Goal: Transaction & Acquisition: Purchase product/service

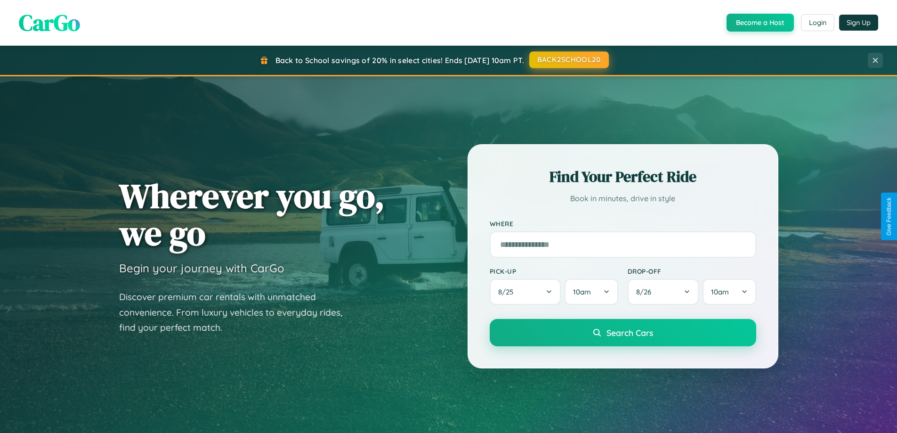
click at [569, 60] on button "BACK2SCHOOL20" at bounding box center [570, 59] width 80 height 17
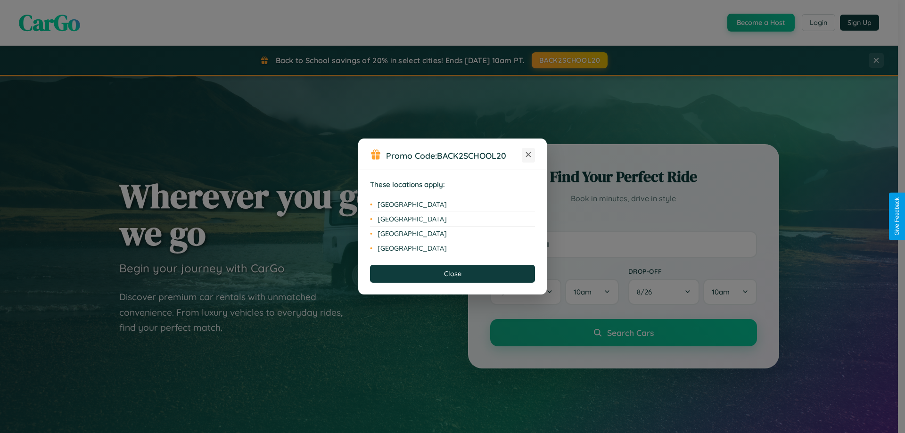
click at [528, 155] on icon at bounding box center [528, 154] width 5 height 5
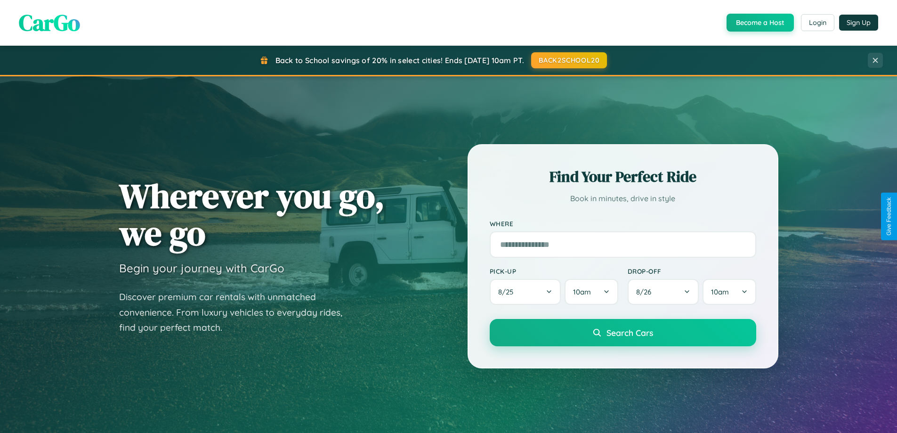
scroll to position [406, 0]
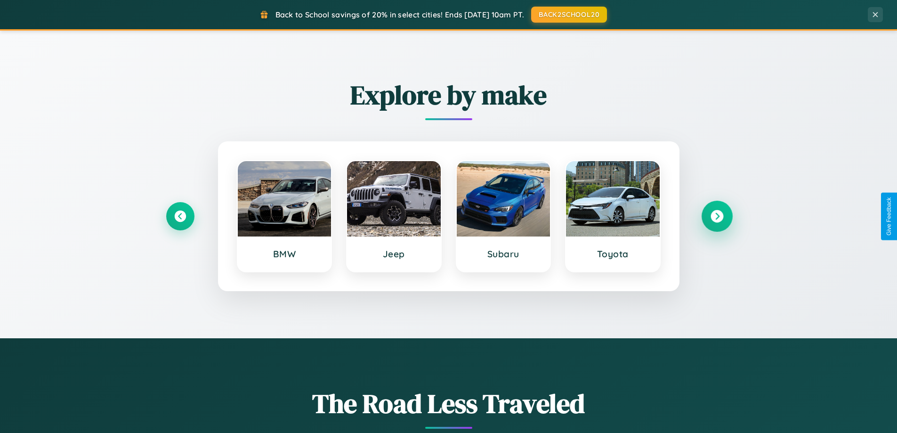
click at [717, 216] on icon at bounding box center [717, 216] width 13 height 13
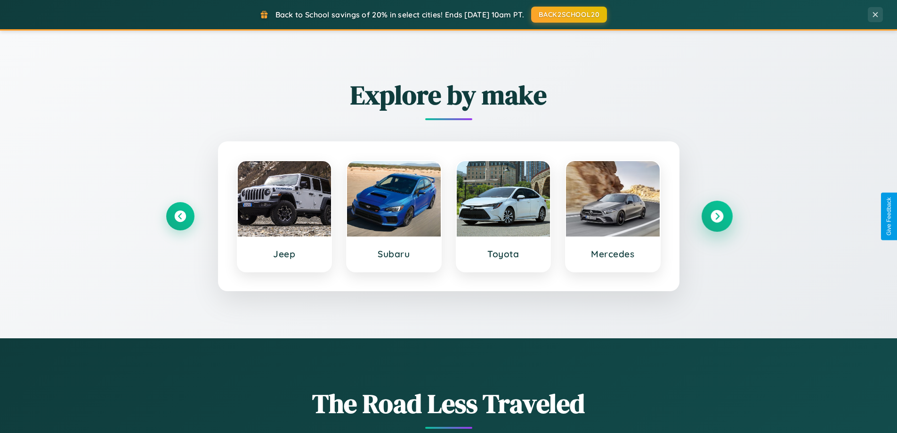
click at [717, 216] on icon at bounding box center [717, 216] width 13 height 13
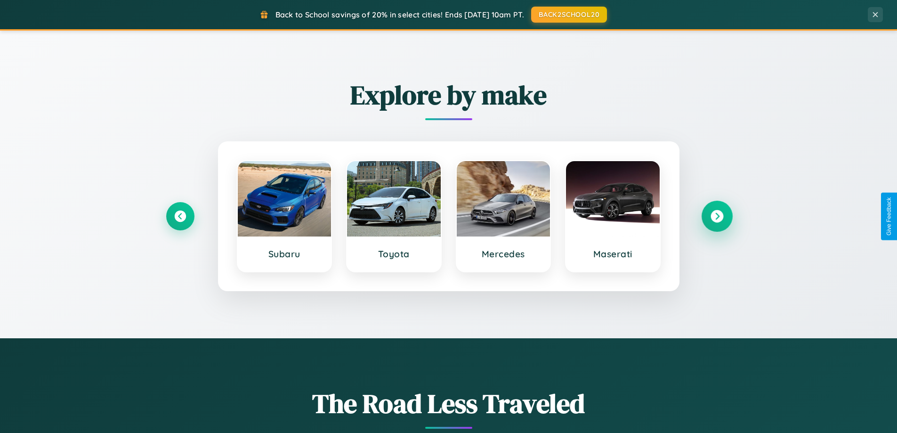
click at [717, 216] on icon at bounding box center [717, 216] width 13 height 13
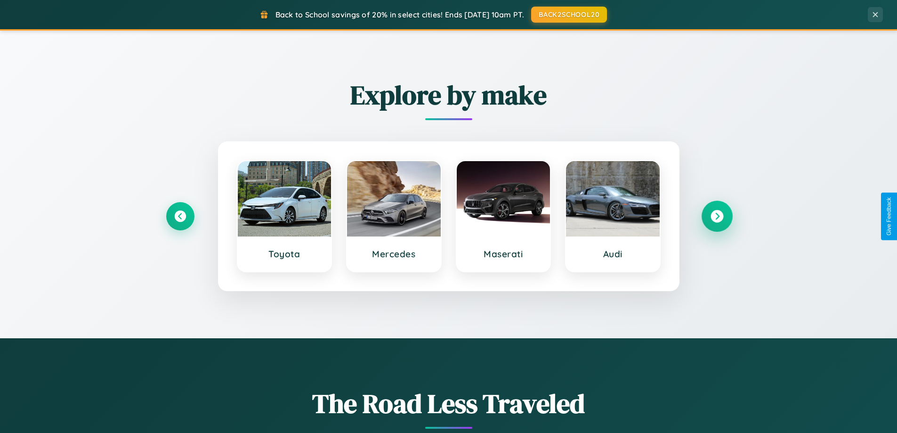
click at [717, 216] on icon at bounding box center [717, 216] width 13 height 13
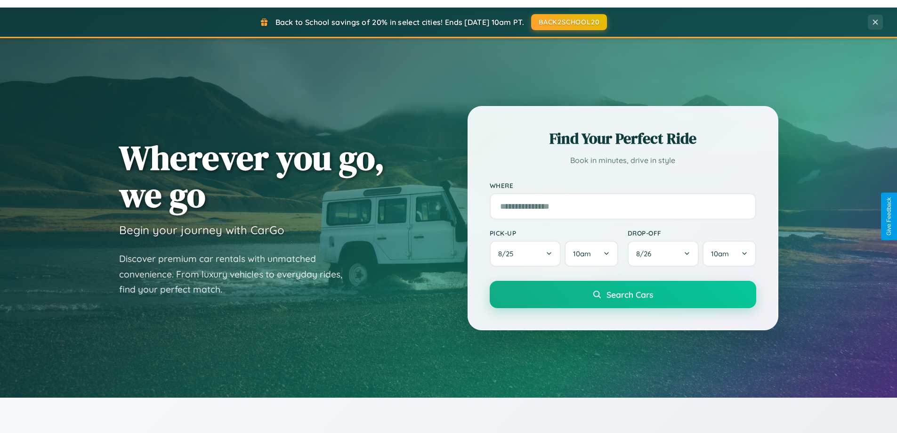
scroll to position [28, 0]
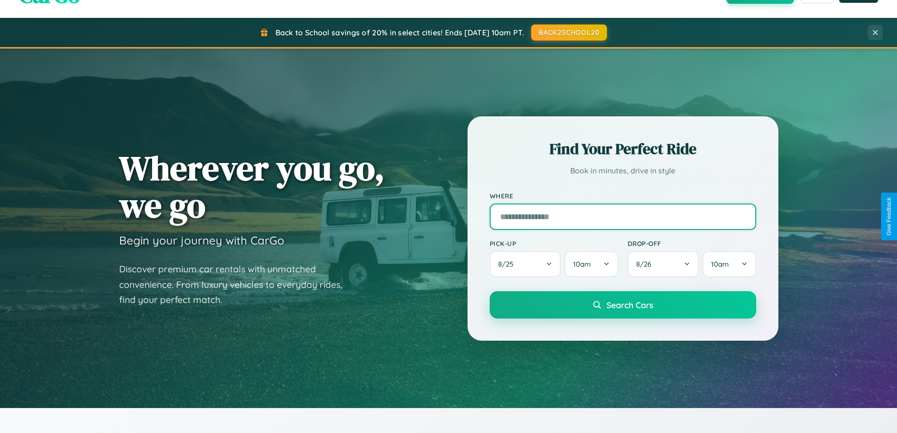
click at [623, 216] on input "text" at bounding box center [623, 217] width 267 height 26
type input "**********"
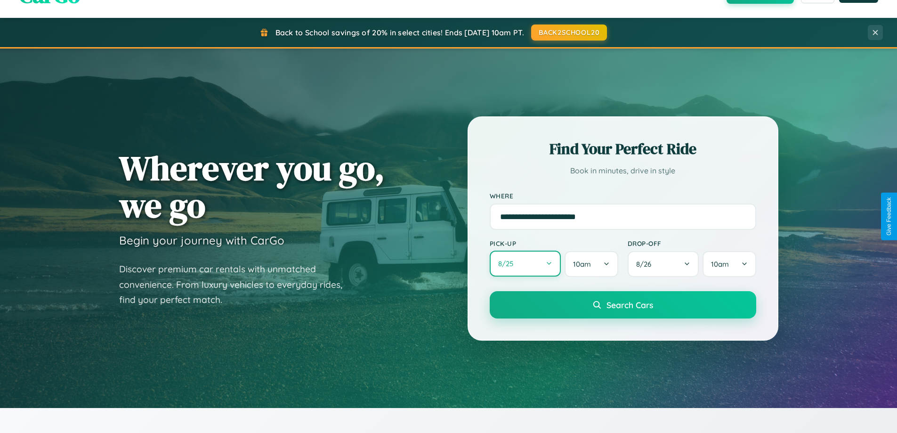
click at [525, 264] on button "8 / 25" at bounding box center [526, 264] width 72 height 26
select select "*"
select select "****"
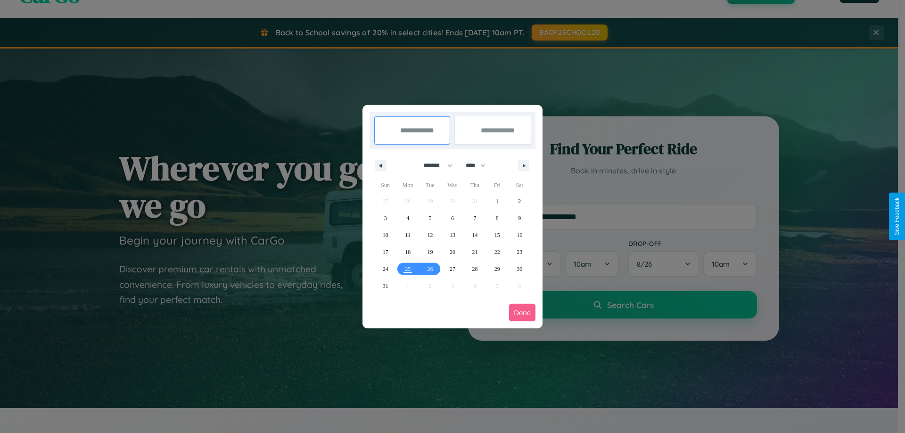
click at [433, 165] on select "******* ******** ***** ***** *** **** **** ****** ********* ******* ******** **…" at bounding box center [436, 166] width 40 height 16
select select "*"
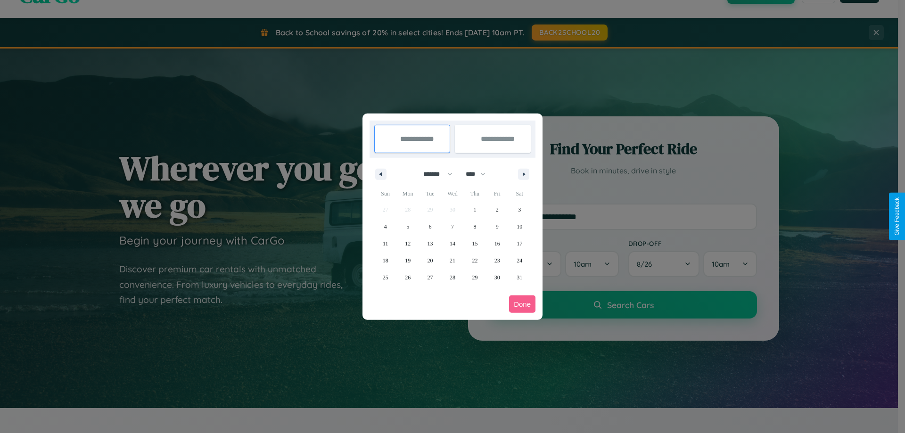
drag, startPoint x: 480, startPoint y: 174, endPoint x: 452, endPoint y: 189, distance: 31.2
click at [480, 174] on select "**** **** **** **** **** **** **** **** **** **** **** **** **** **** **** ****…" at bounding box center [475, 174] width 28 height 16
select select "****"
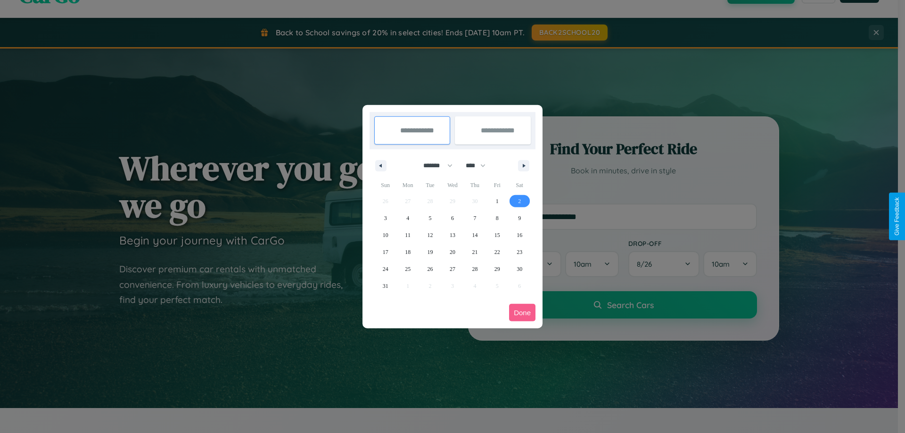
click at [519, 201] on span "2" at bounding box center [519, 201] width 3 height 17
type input "**********"
click at [385, 235] on span "10" at bounding box center [386, 235] width 6 height 17
type input "**********"
click at [522, 312] on button "Done" at bounding box center [522, 312] width 26 height 17
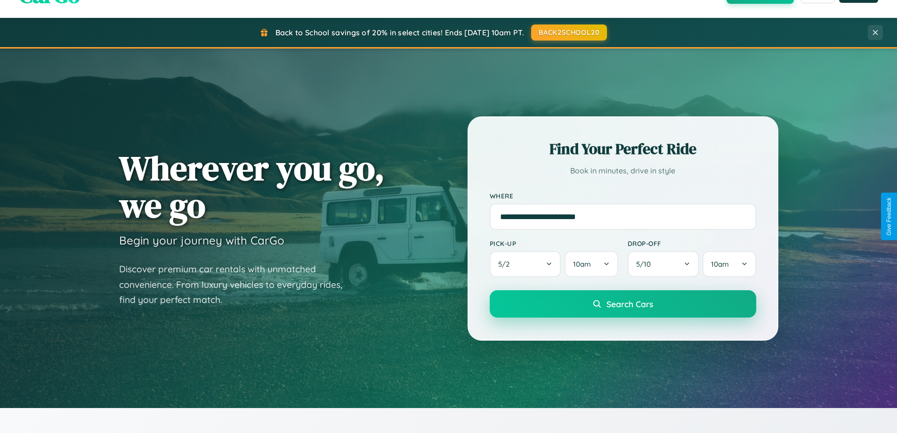
click at [623, 304] on span "Search Cars" at bounding box center [630, 304] width 47 height 10
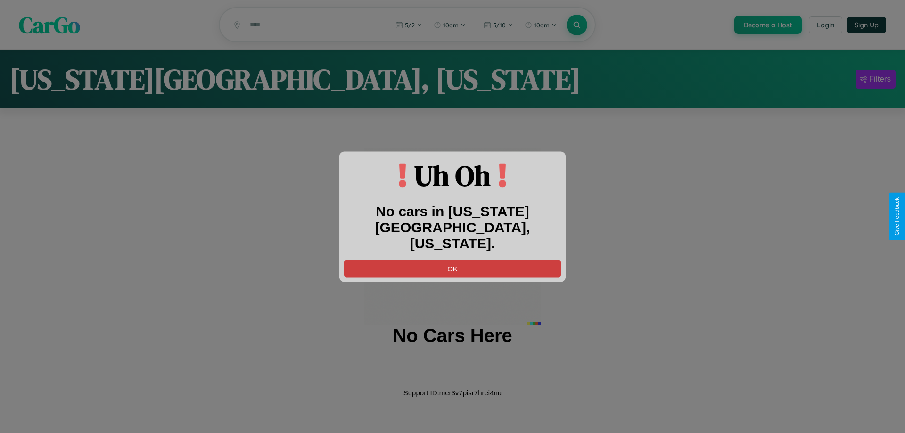
click at [452, 260] on button "OK" at bounding box center [452, 268] width 217 height 17
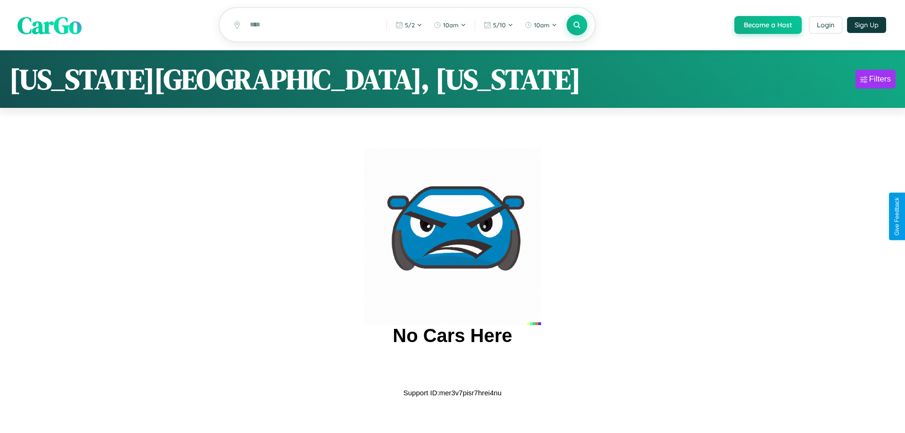
click at [49, 25] on span "CarGo" at bounding box center [49, 24] width 64 height 33
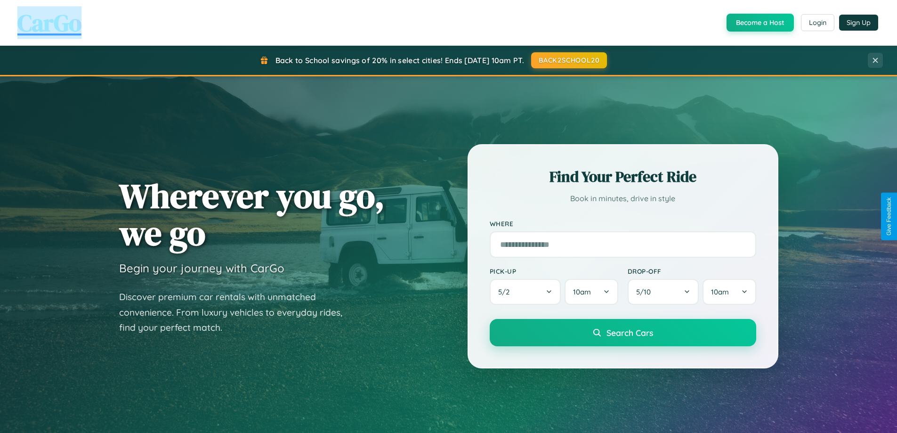
scroll to position [28, 0]
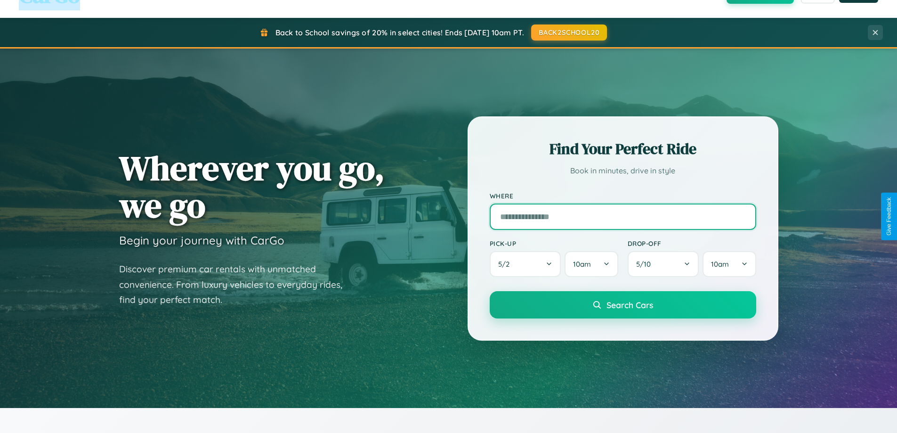
click at [623, 216] on input "text" at bounding box center [623, 217] width 267 height 26
type input "**********"
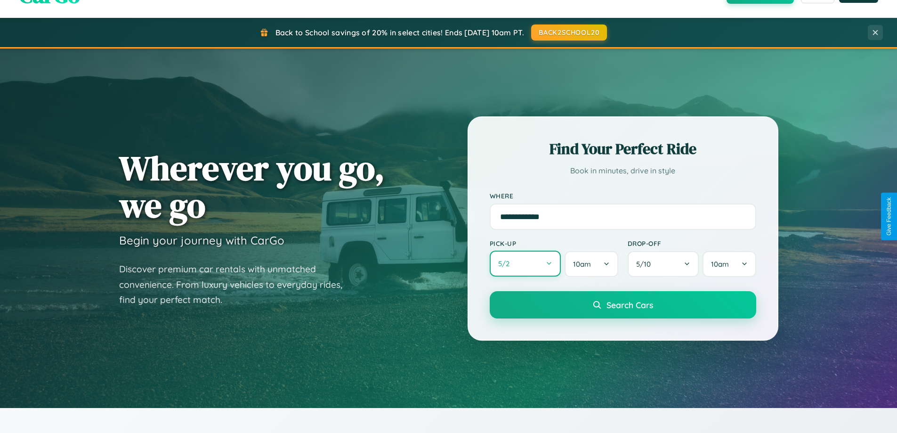
click at [525, 264] on button "5 / 2" at bounding box center [526, 264] width 72 height 26
select select "*"
select select "****"
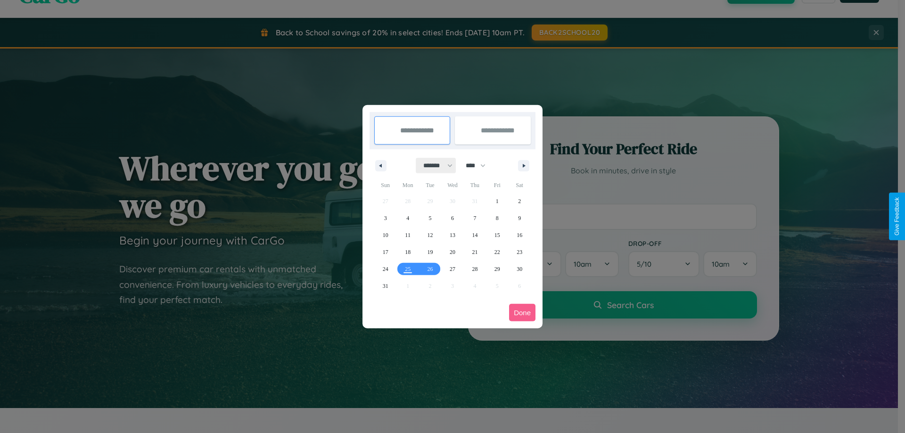
drag, startPoint x: 433, startPoint y: 165, endPoint x: 452, endPoint y: 189, distance: 30.2
click at [433, 165] on select "******* ******** ***** ***** *** **** **** ****** ********* ******* ******** **…" at bounding box center [436, 166] width 40 height 16
select select "*"
click at [480, 165] on select "**** **** **** **** **** **** **** **** **** **** **** **** **** **** **** ****…" at bounding box center [475, 166] width 28 height 16
select select "****"
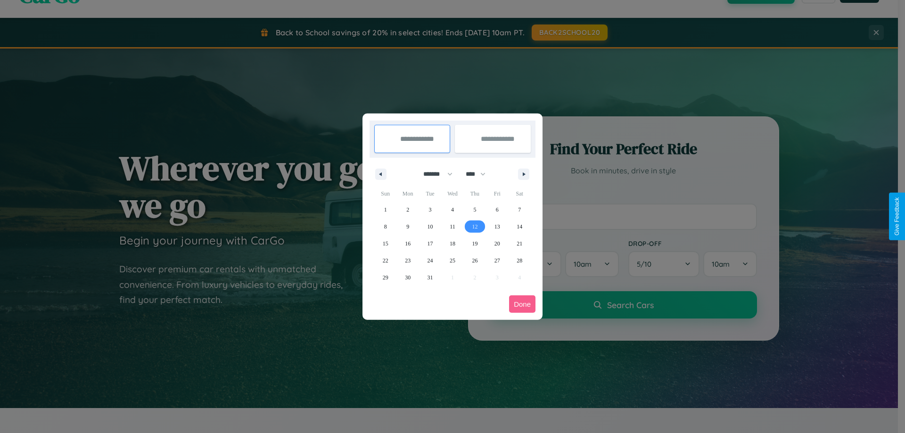
click at [474, 226] on span "12" at bounding box center [475, 226] width 6 height 17
type input "**********"
click at [497, 226] on span "13" at bounding box center [497, 226] width 6 height 17
type input "**********"
click at [522, 304] on button "Done" at bounding box center [522, 303] width 26 height 17
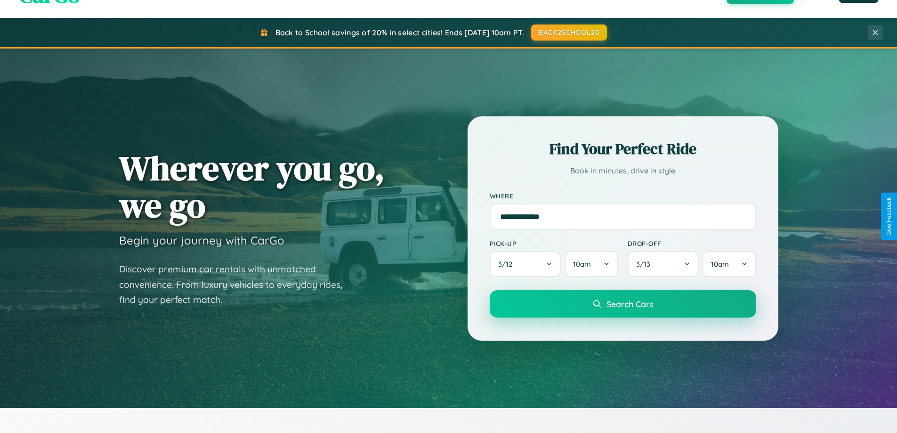
click at [623, 304] on span "Search Cars" at bounding box center [630, 304] width 47 height 10
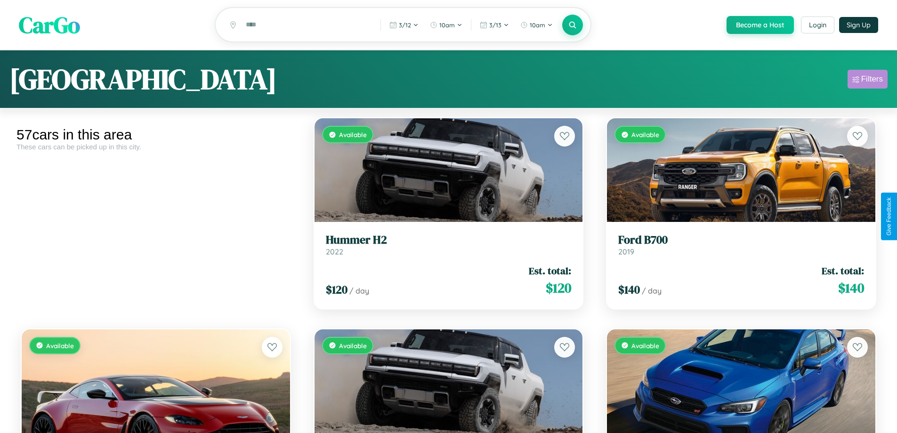
click at [868, 81] on div "Filters" at bounding box center [873, 78] width 22 height 9
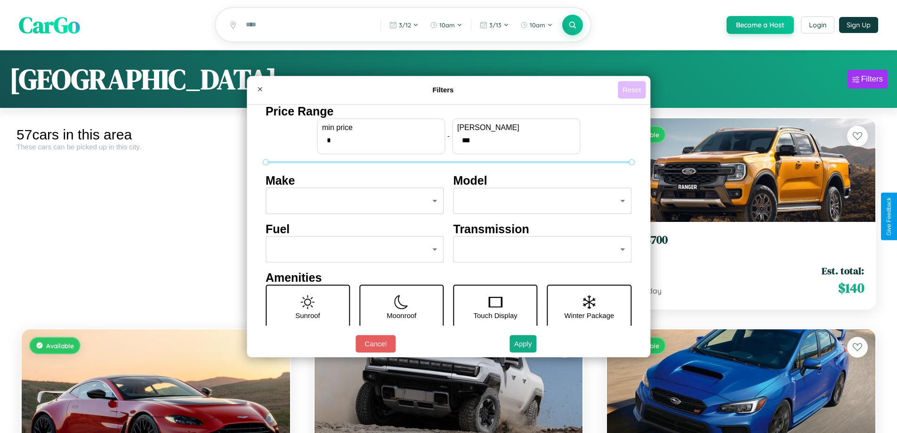
click at [633, 90] on button "Reset" at bounding box center [632, 89] width 28 height 17
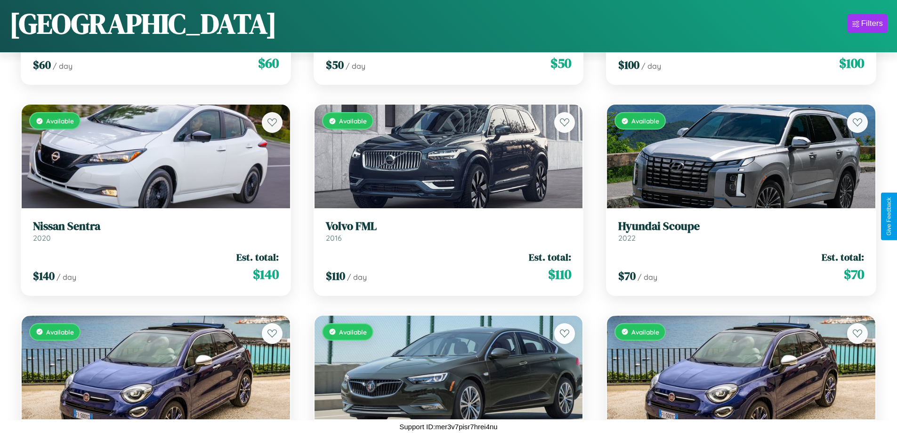
scroll to position [3297, 0]
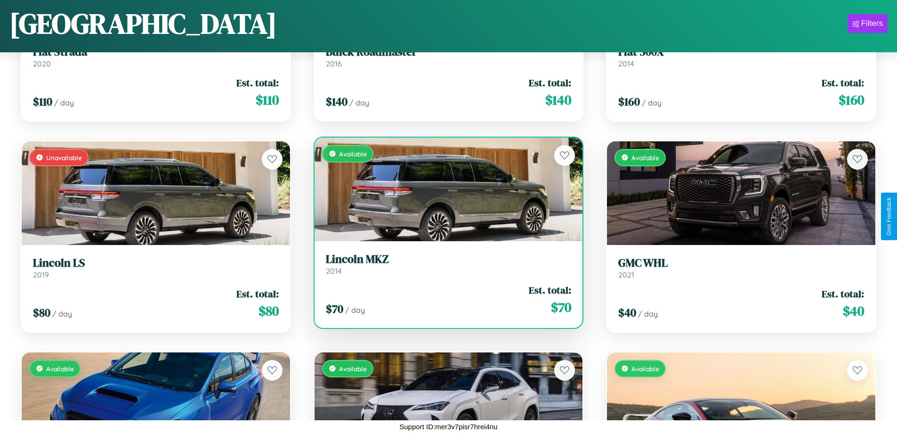
click at [445, 191] on div "Available" at bounding box center [449, 190] width 269 height 104
click at [445, 189] on div "Available" at bounding box center [449, 190] width 269 height 104
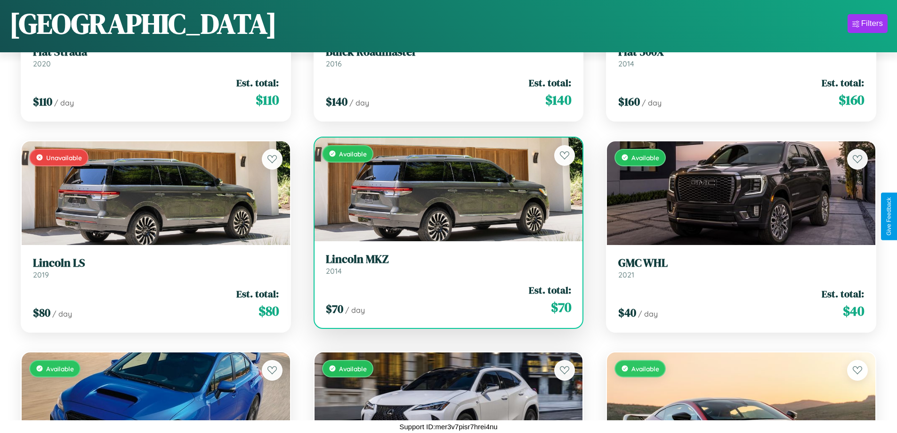
click at [445, 189] on div "Available" at bounding box center [449, 190] width 269 height 104
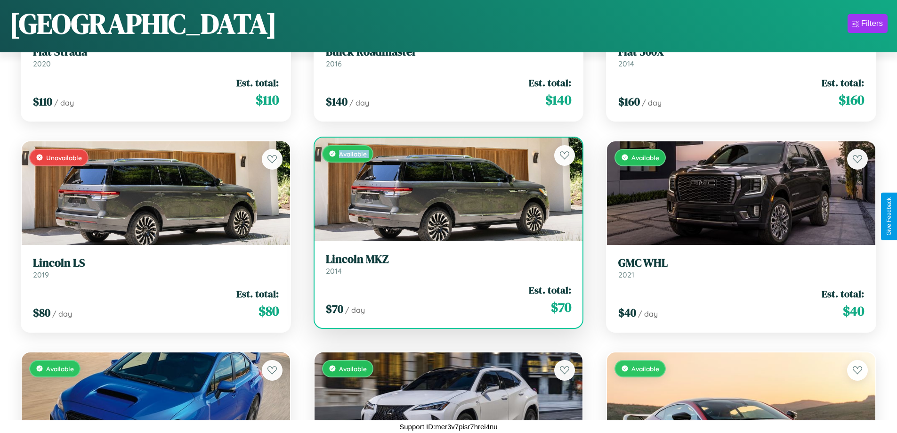
click at [445, 189] on div "Available" at bounding box center [449, 190] width 269 height 104
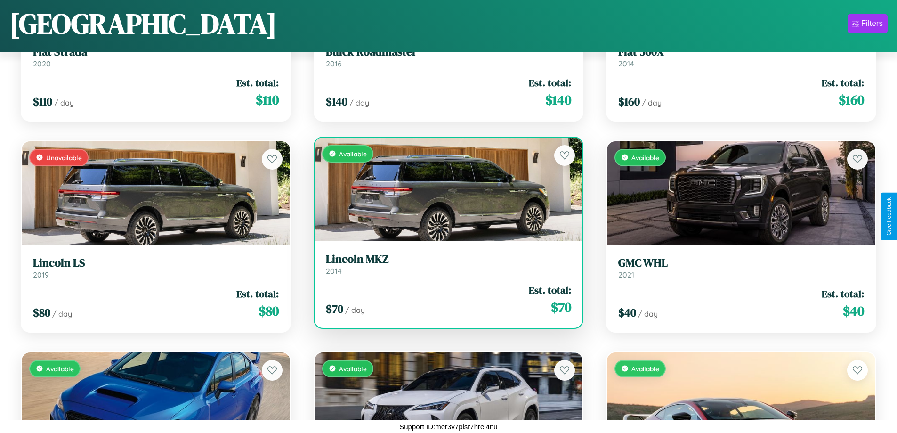
click at [445, 189] on div "Available" at bounding box center [449, 190] width 269 height 104
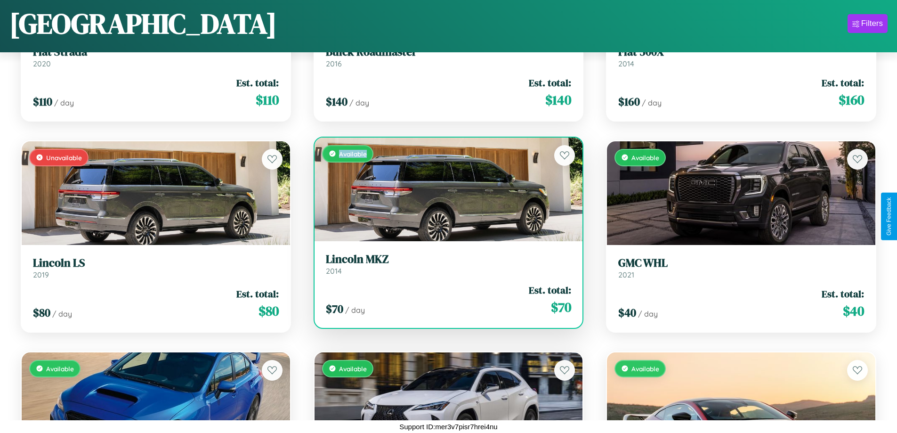
click at [445, 189] on div "Available" at bounding box center [449, 190] width 269 height 104
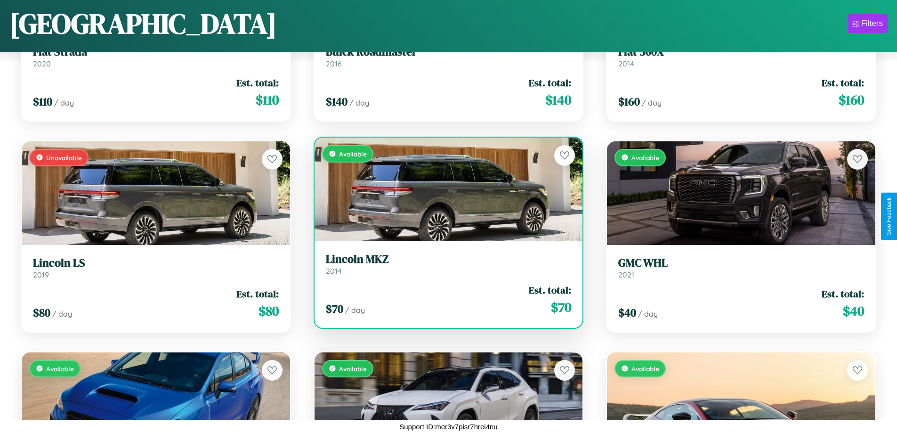
click at [445, 264] on h3 "Lincoln MKZ" at bounding box center [449, 260] width 246 height 14
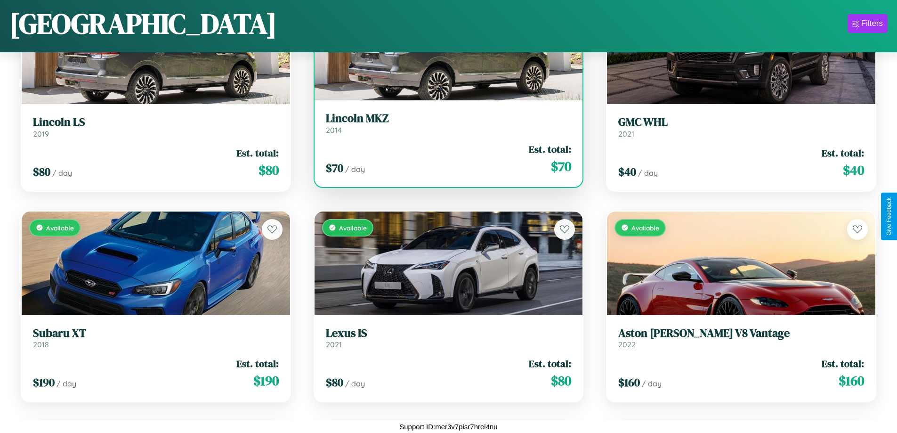
scroll to position [3719, 0]
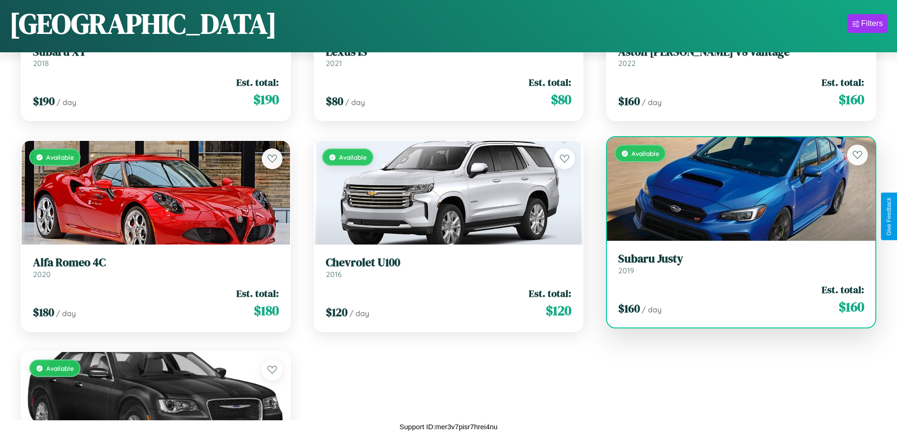
click at [735, 301] on div "$ 160 / day Est. total: $ 160" at bounding box center [742, 299] width 246 height 33
click at [735, 299] on div "$ 160 / day Est. total: $ 160" at bounding box center [742, 299] width 246 height 33
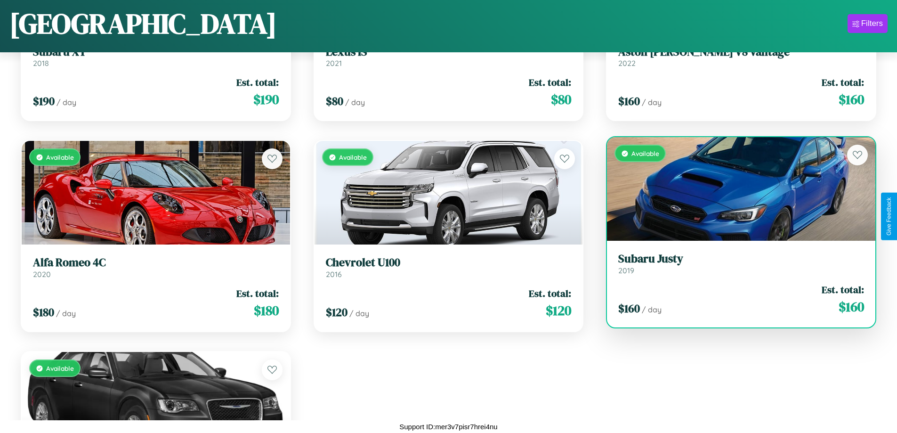
click at [735, 299] on div "$ 160 / day Est. total: $ 160" at bounding box center [742, 299] width 246 height 33
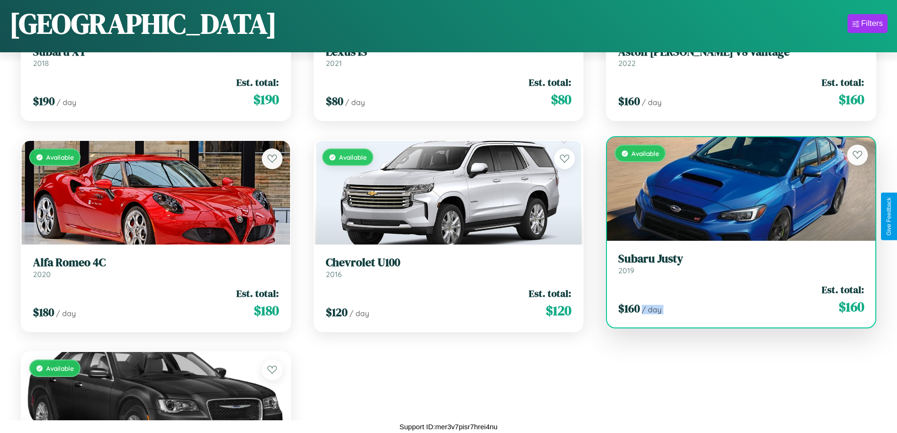
click at [735, 299] on div "$ 160 / day Est. total: $ 160" at bounding box center [742, 299] width 246 height 33
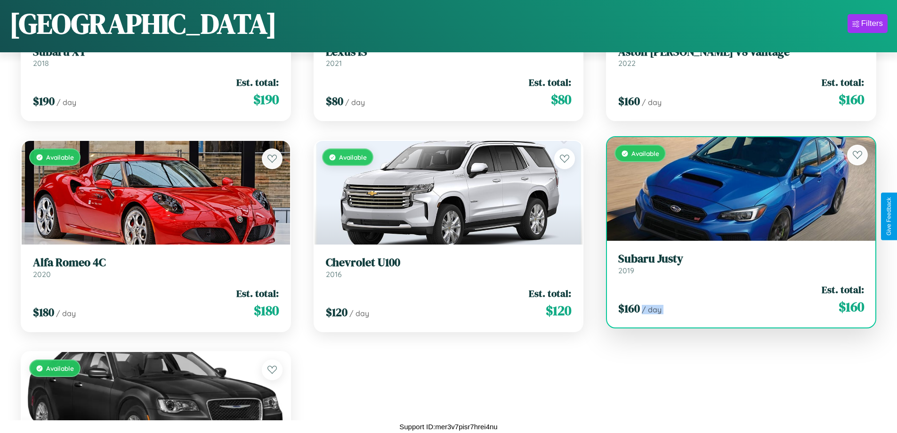
click at [735, 299] on div "$ 160 / day Est. total: $ 160" at bounding box center [742, 299] width 246 height 33
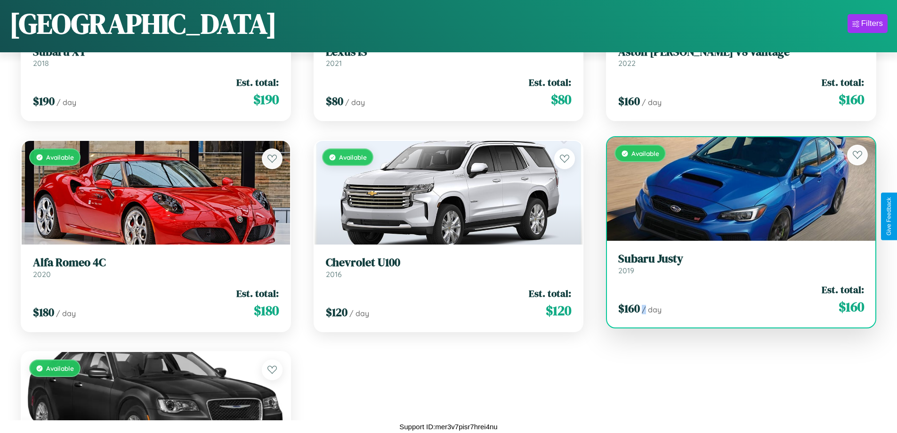
click at [735, 299] on div "$ 160 / day Est. total: $ 160" at bounding box center [742, 299] width 246 height 33
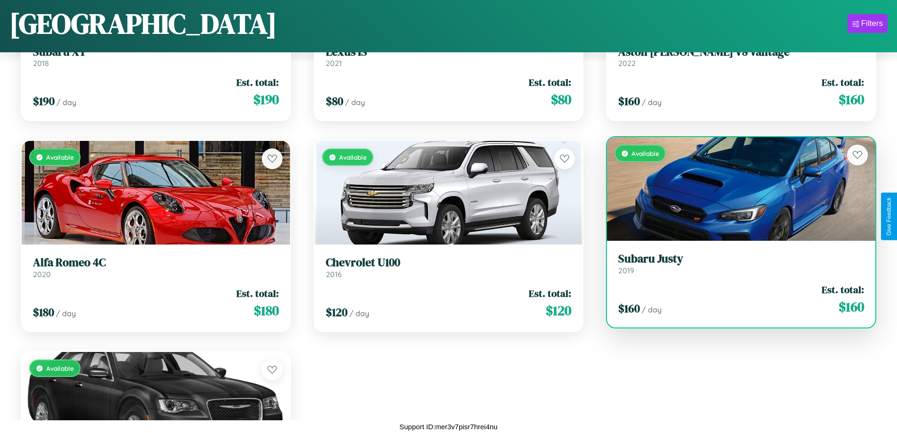
click at [735, 263] on h3 "Subaru Justy" at bounding box center [742, 259] width 246 height 14
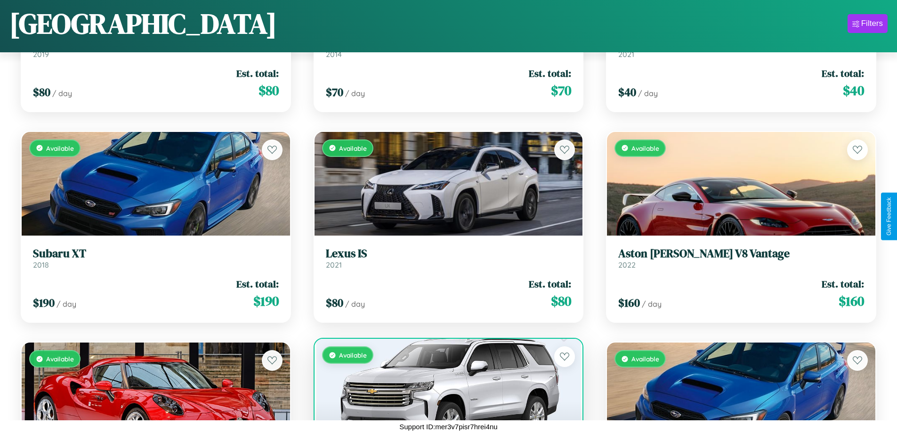
scroll to position [3508, 0]
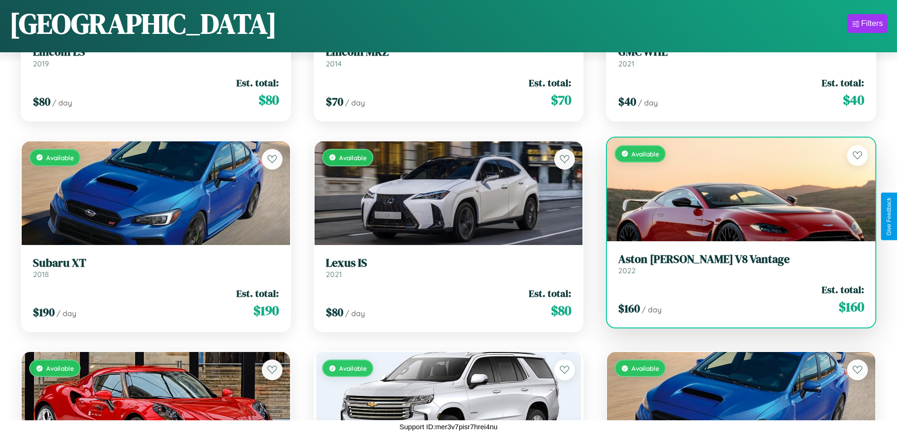
click at [735, 264] on h3 "Aston Martin V8 Vantage" at bounding box center [742, 260] width 246 height 14
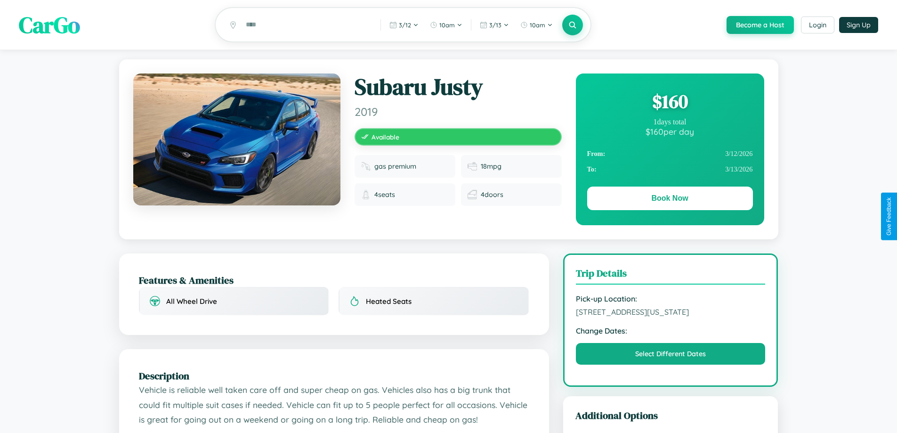
click at [670, 103] on div "$ 160" at bounding box center [670, 101] width 166 height 25
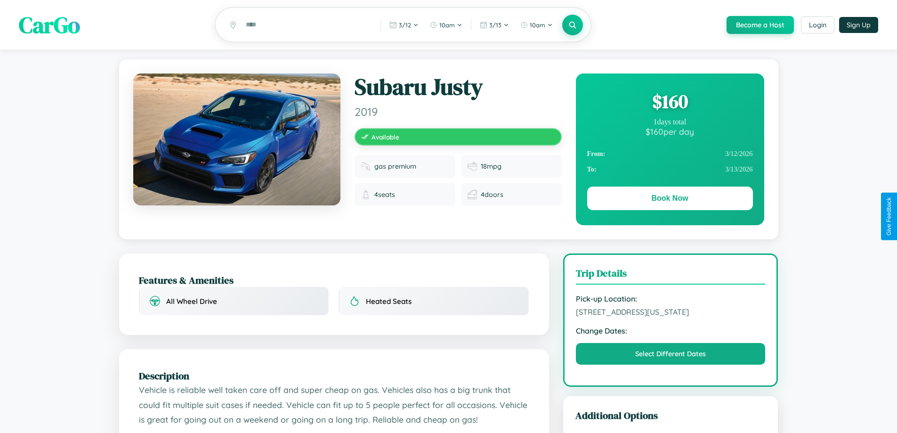
click at [670, 103] on div "$ 160" at bounding box center [670, 101] width 166 height 25
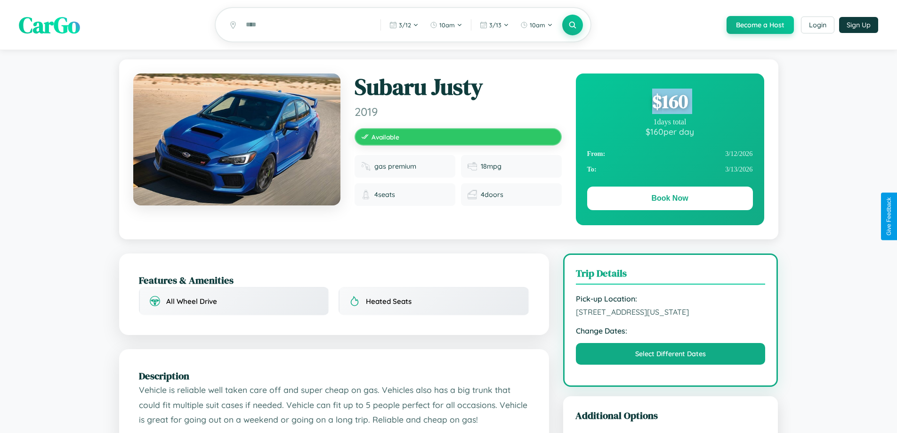
click at [670, 103] on div "$ 160" at bounding box center [670, 101] width 166 height 25
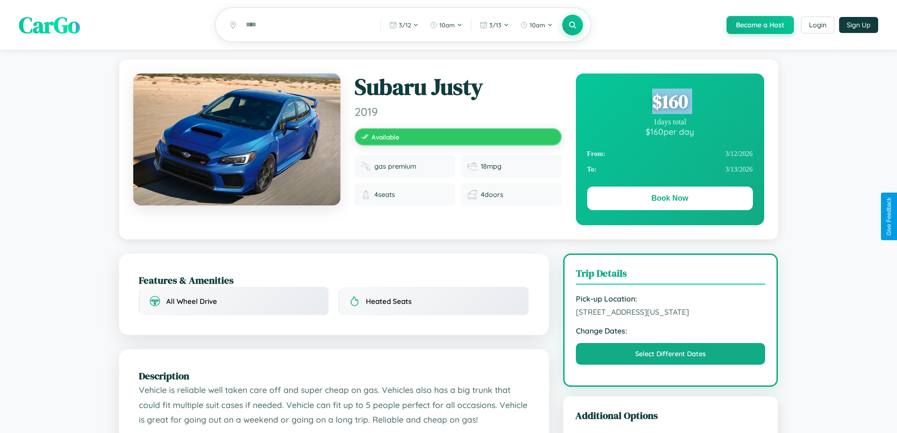
click at [670, 103] on div "$ 160" at bounding box center [670, 101] width 166 height 25
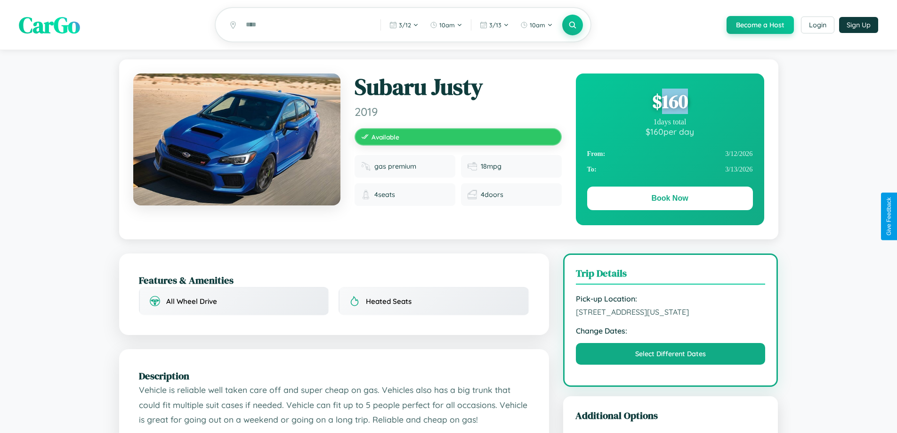
click at [670, 103] on div "$ 160" at bounding box center [670, 101] width 166 height 25
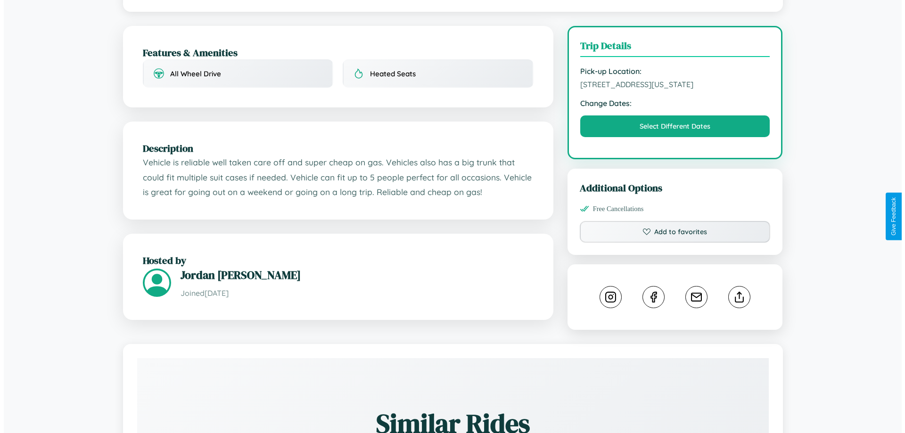
scroll to position [254, 0]
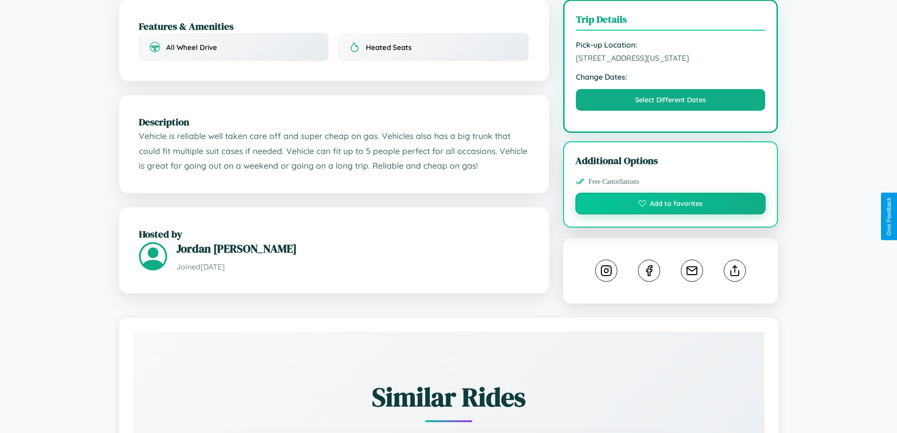
click at [671, 214] on button "Add to favorites" at bounding box center [671, 204] width 191 height 22
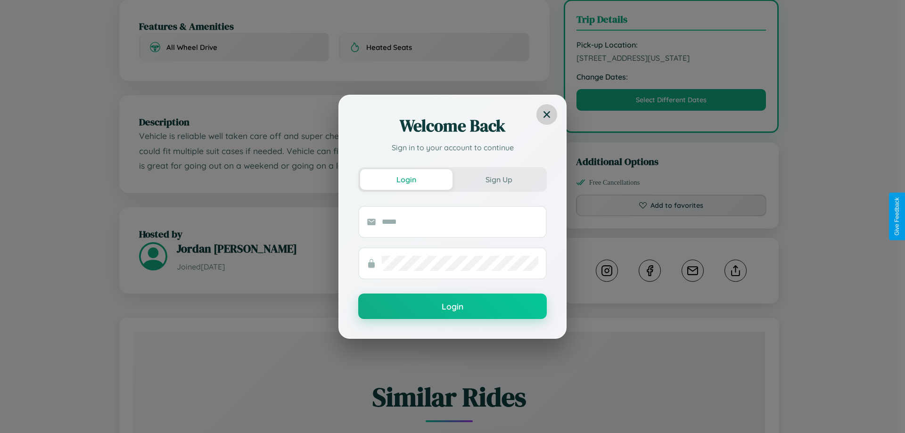
click at [547, 114] on icon at bounding box center [546, 114] width 7 height 7
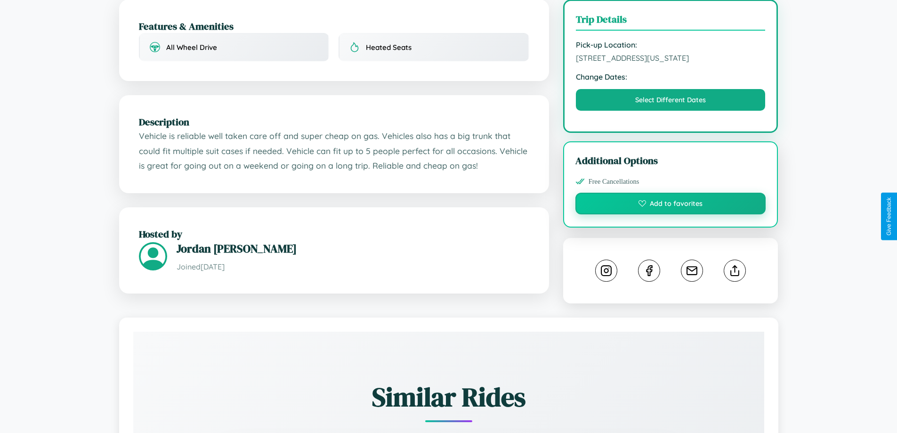
click at [671, 214] on button "Add to favorites" at bounding box center [671, 204] width 191 height 22
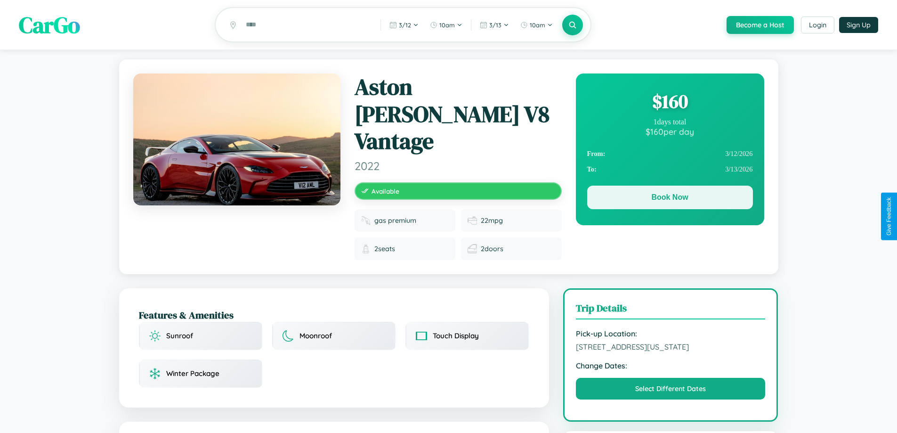
click at [670, 199] on button "Book Now" at bounding box center [670, 198] width 166 height 24
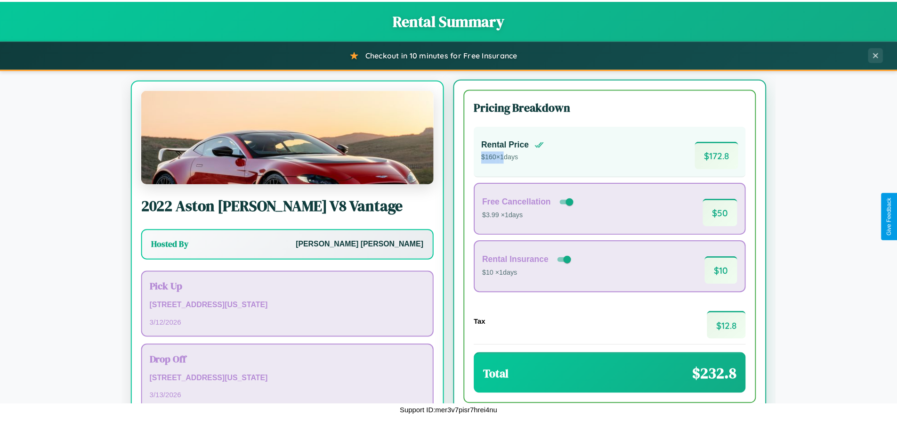
scroll to position [44, 0]
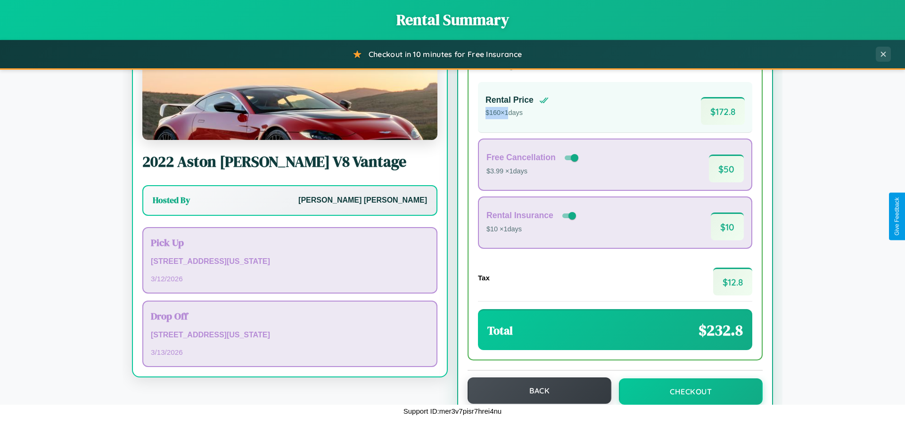
click at [535, 391] on button "Back" at bounding box center [539, 390] width 144 height 26
